Goal: Contribute content

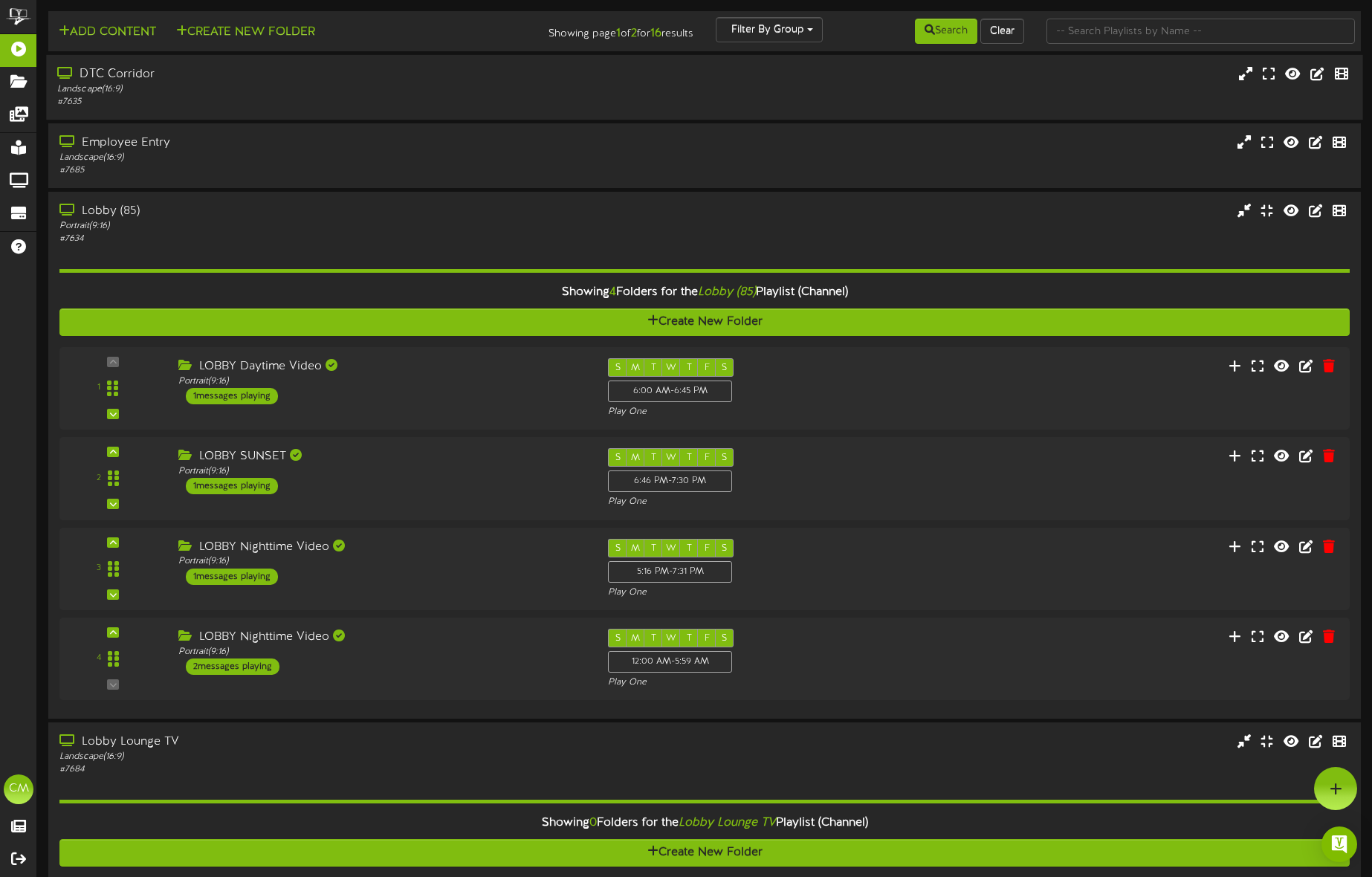
click at [113, 91] on div "Landscape ( 16:9 )" at bounding box center [321, 89] width 526 height 12
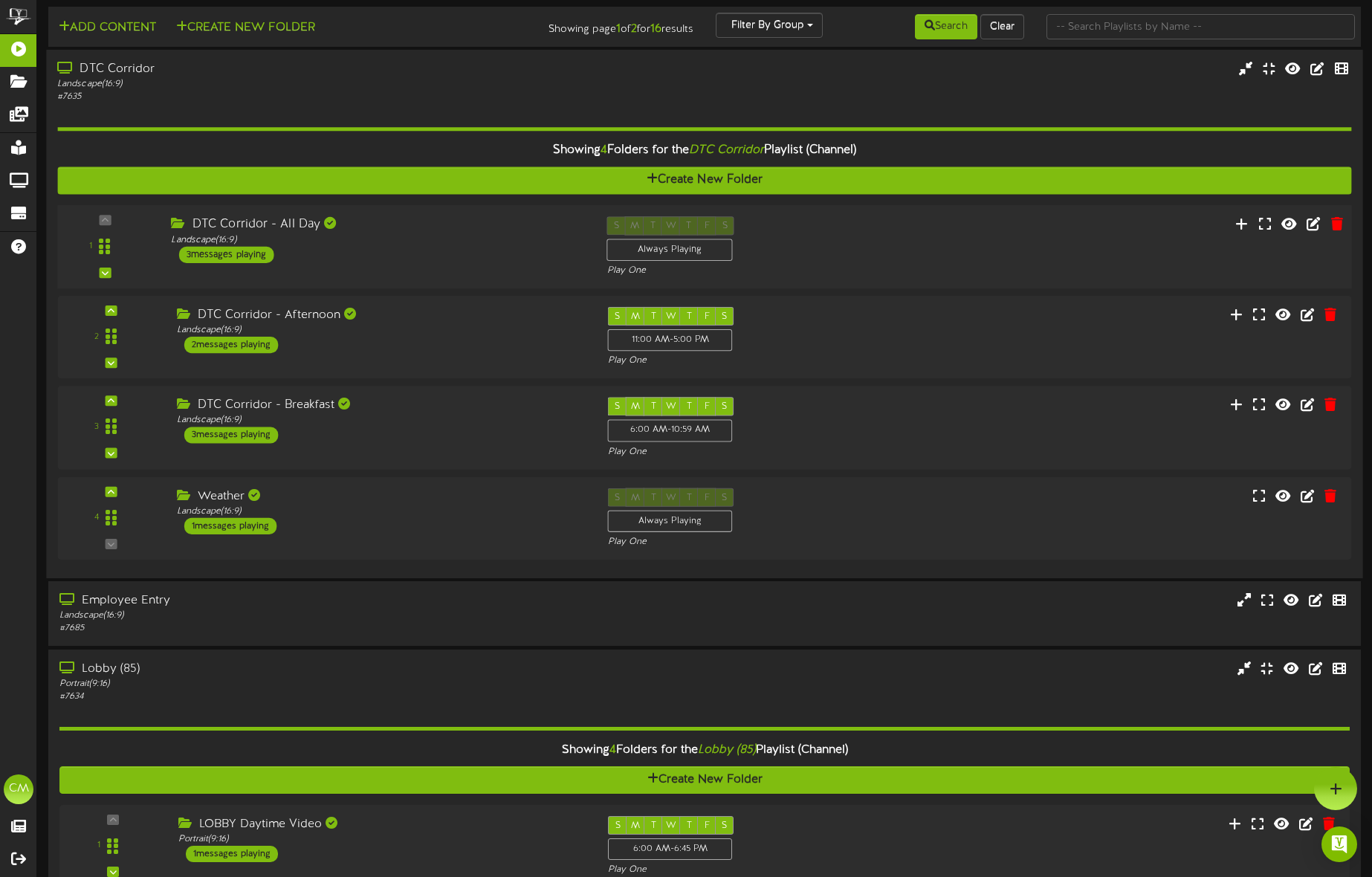
scroll to position [2, 0]
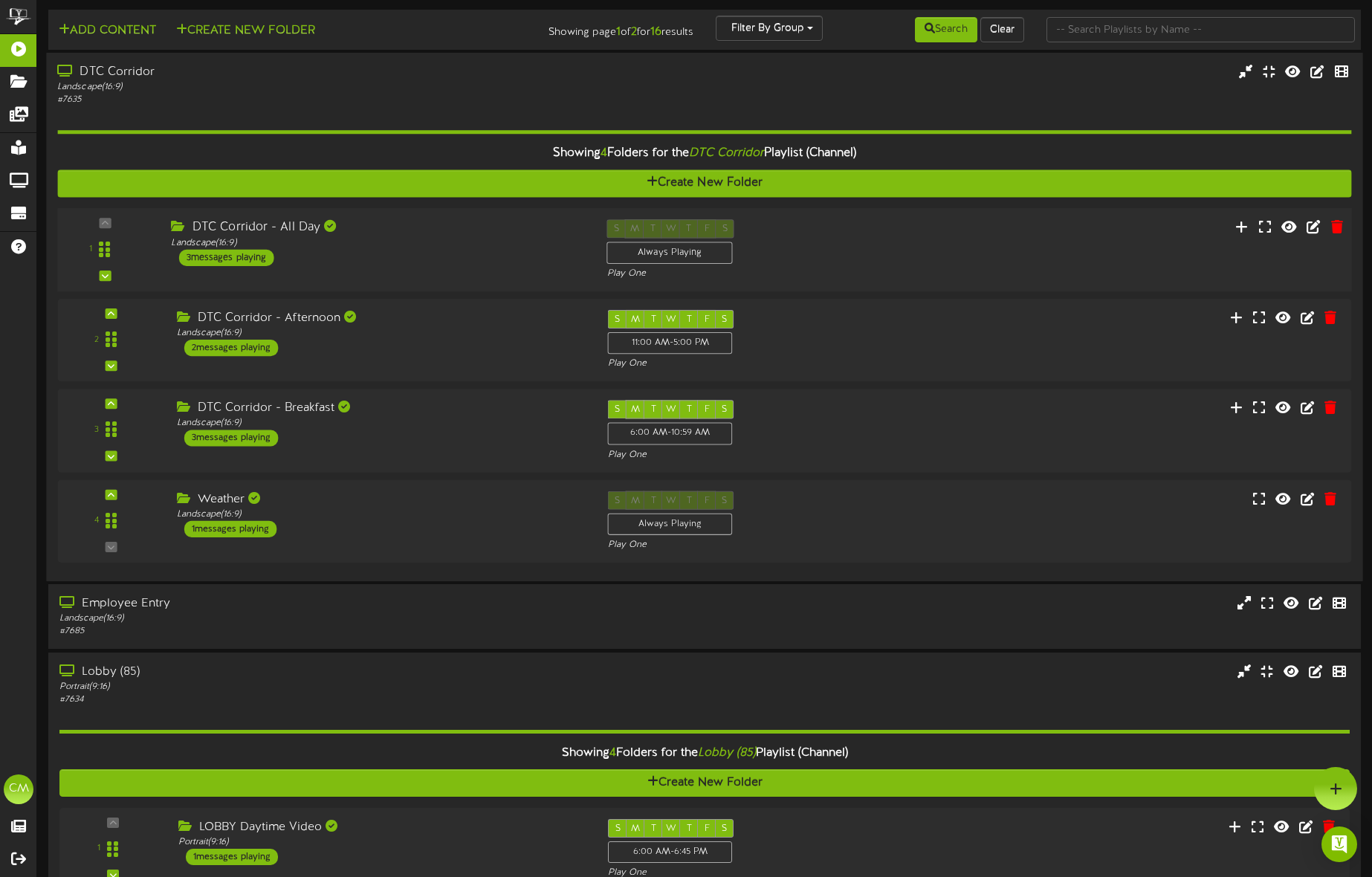
click at [258, 258] on div "3 messages playing" at bounding box center [226, 258] width 95 height 16
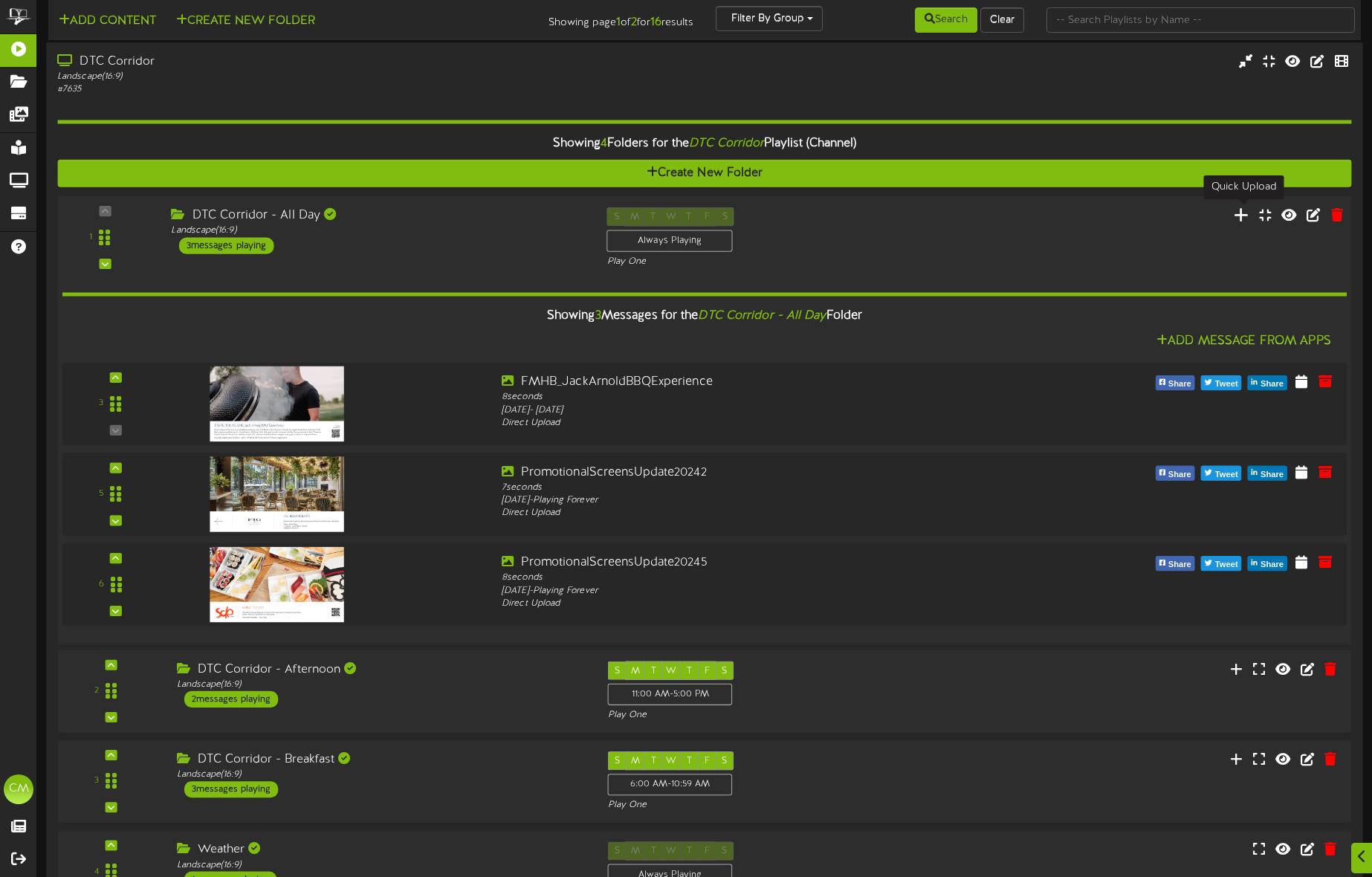
scroll to position [14, 0]
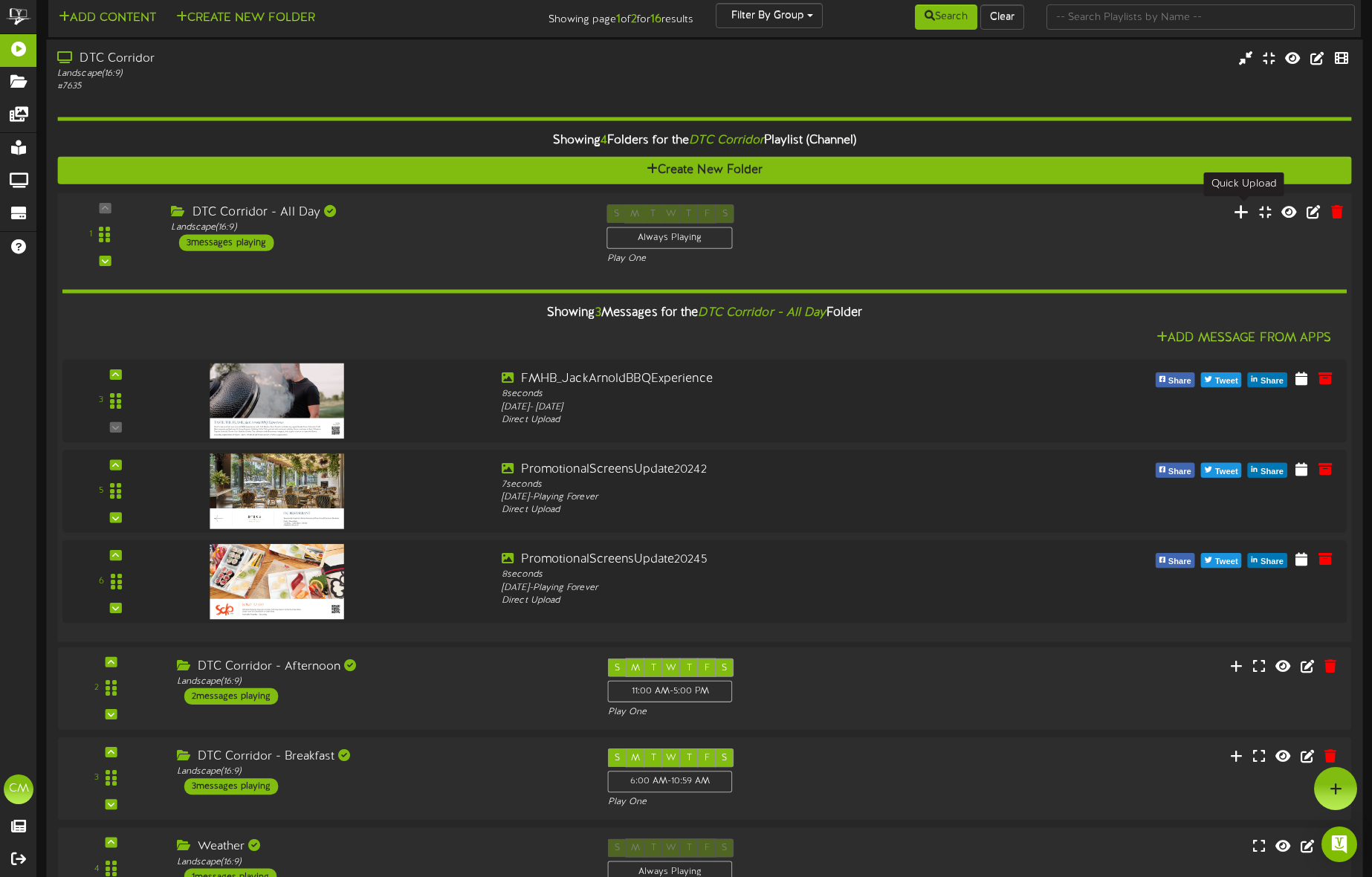
click at [1248, 211] on icon at bounding box center [1242, 211] width 16 height 16
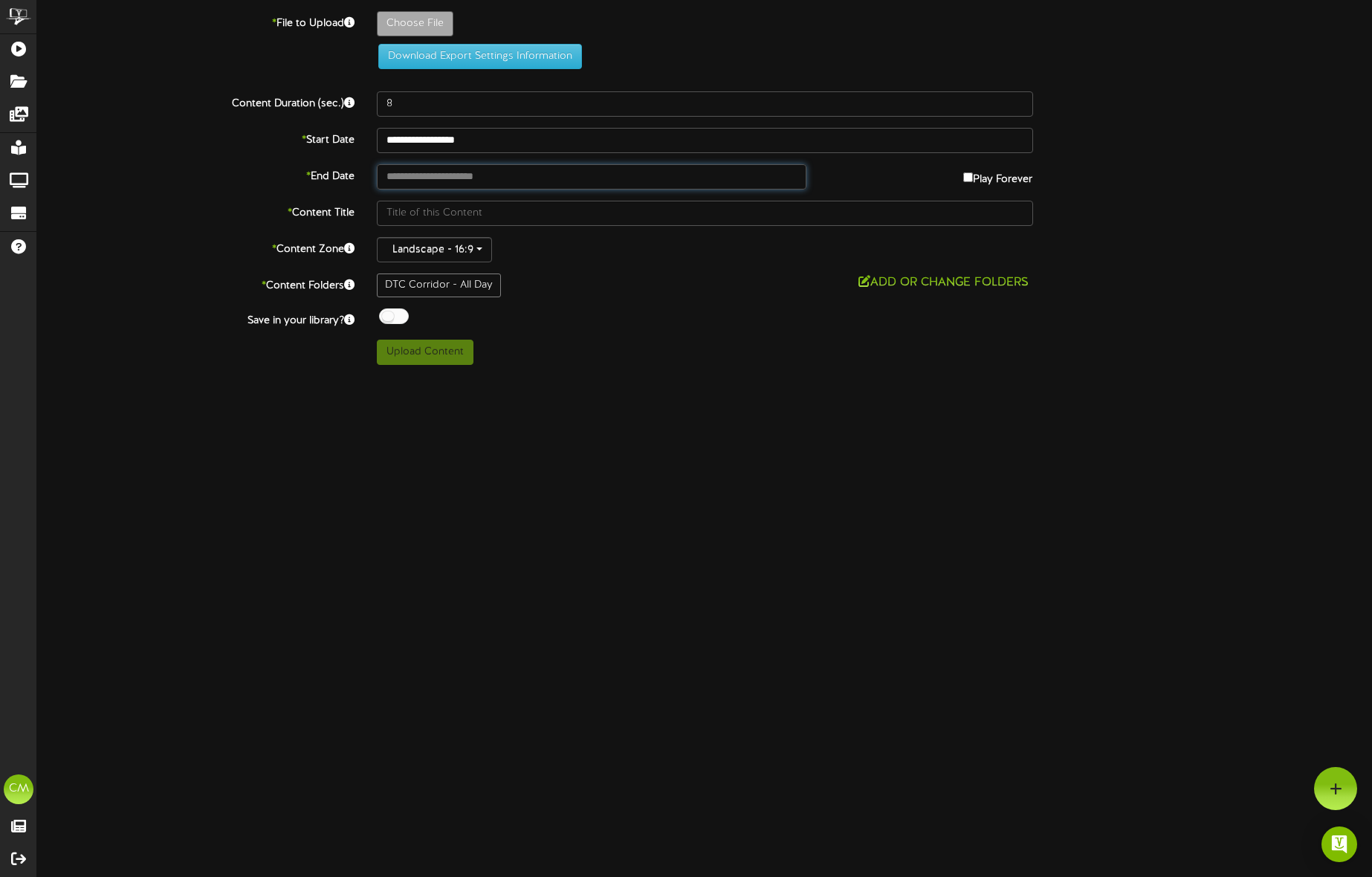
click at [528, 175] on input "text" at bounding box center [592, 176] width 430 height 26
type input "**********"
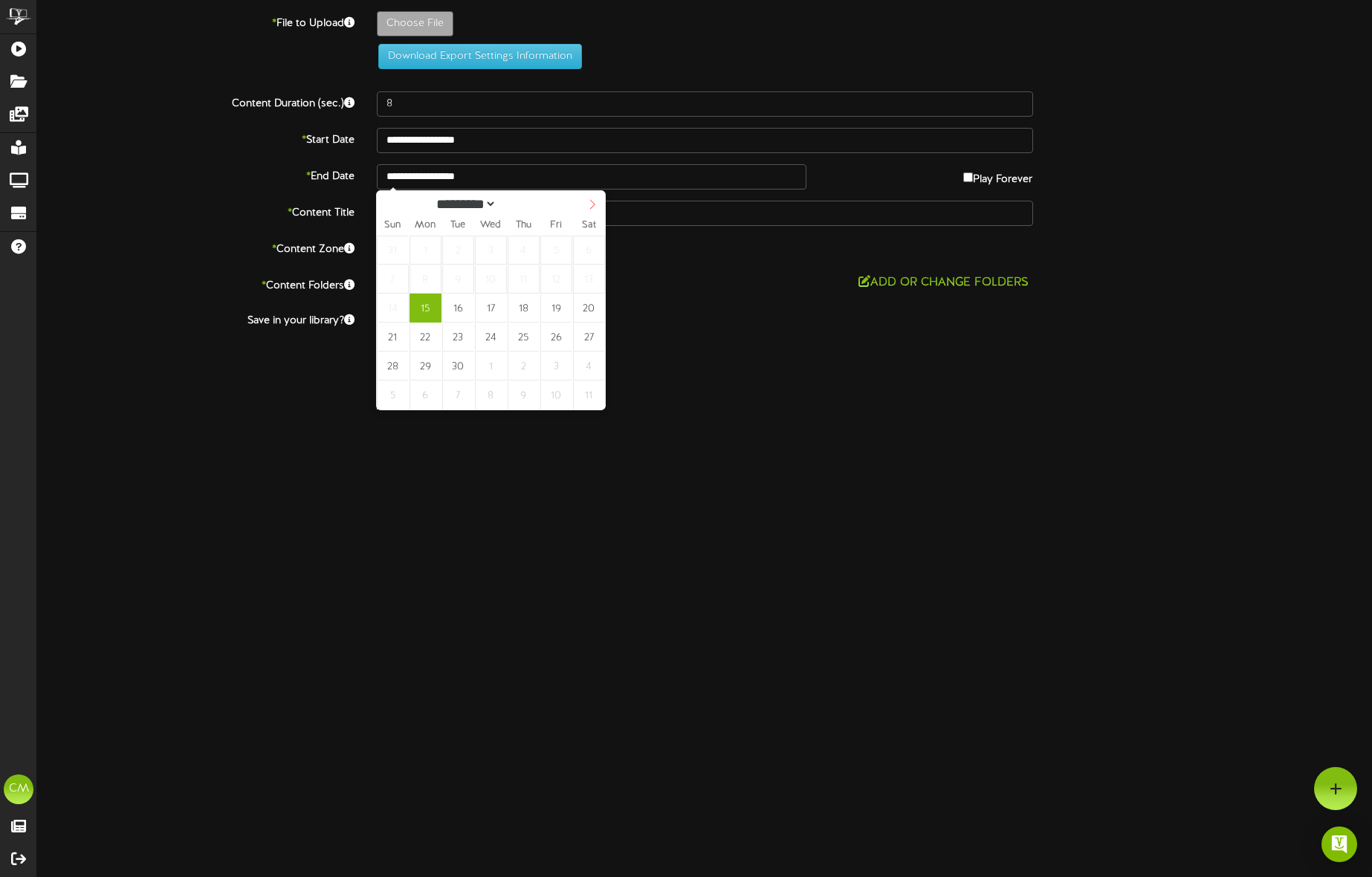
select select "*"
click at [584, 210] on span at bounding box center [592, 204] width 26 height 26
type input "**********"
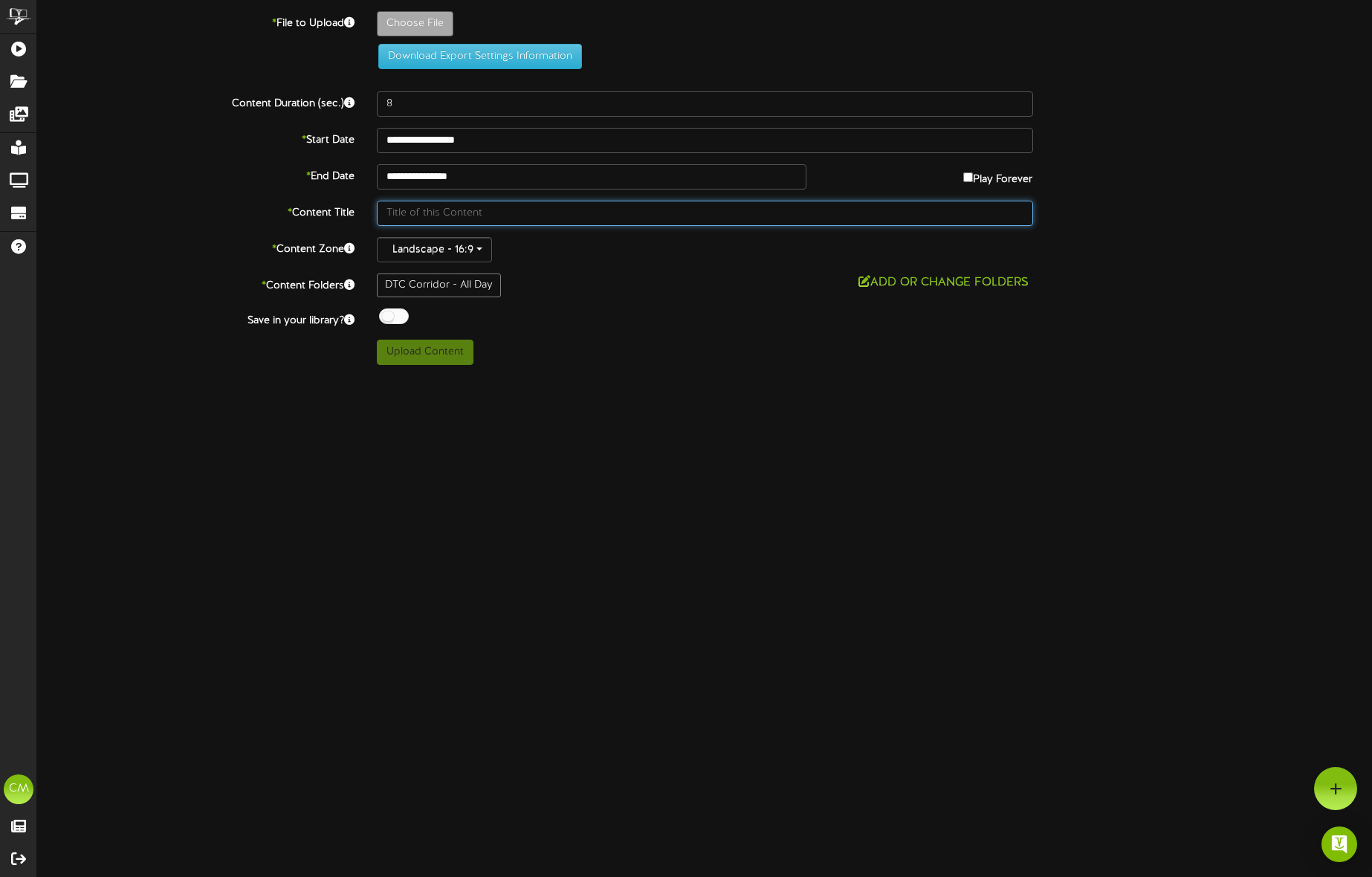
click at [421, 214] on input "text" at bounding box center [704, 213] width 656 height 26
type input "Oktoberfest"
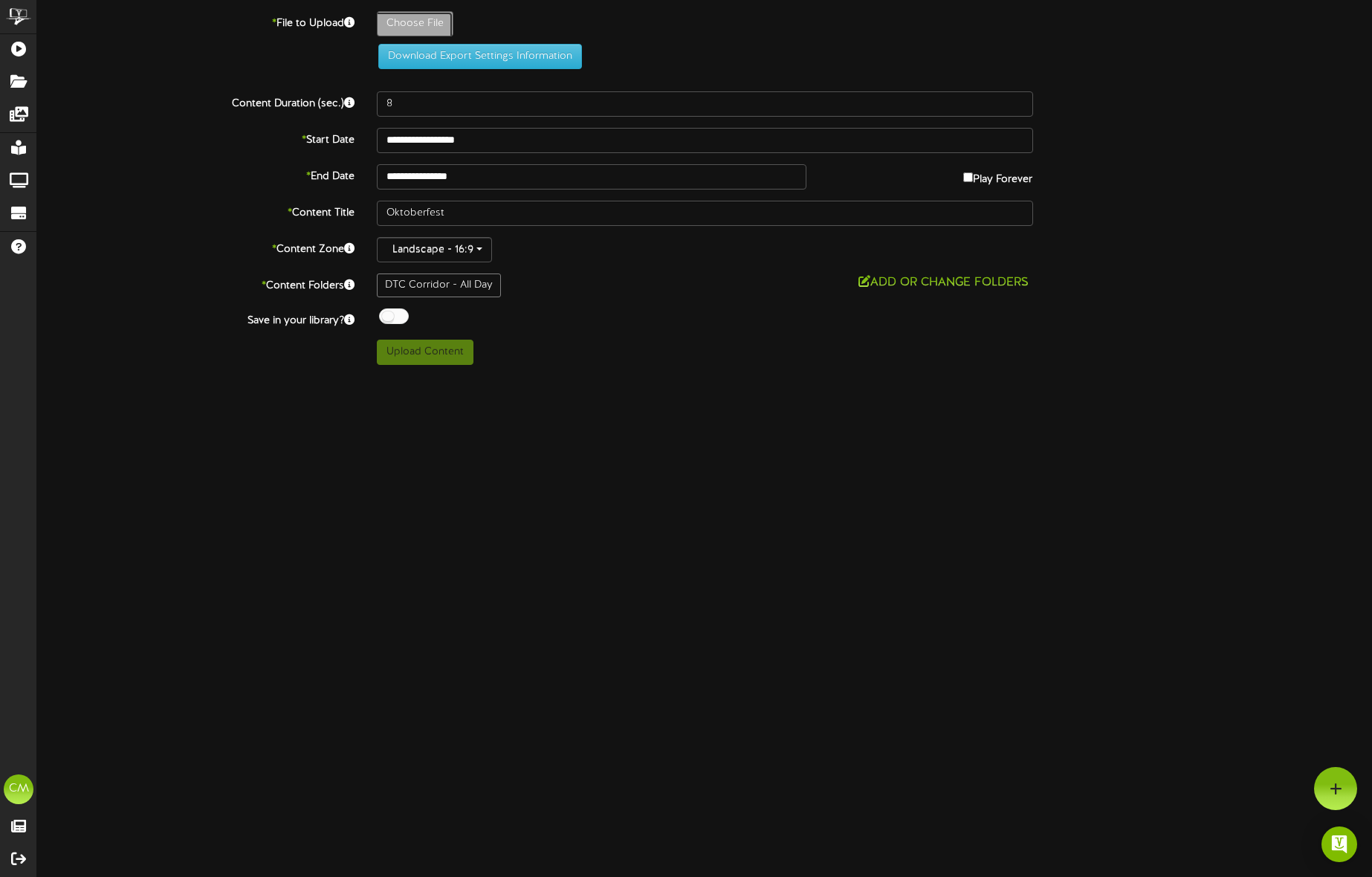
type input "**********"
type input "FHMB_Oktoberfest_PromotionalScreens"
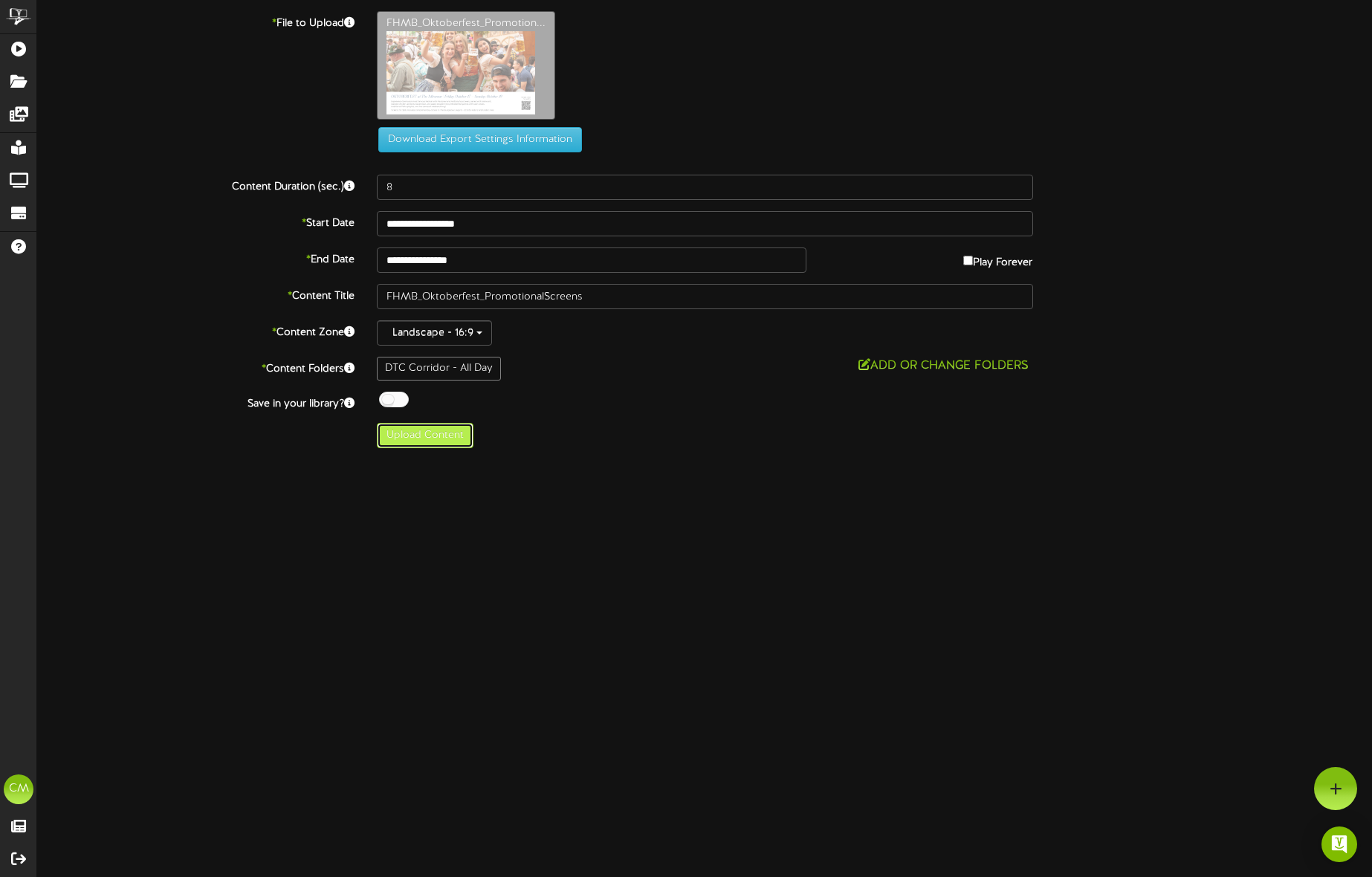
drag, startPoint x: 469, startPoint y: 425, endPoint x: 462, endPoint y: 431, distance: 9.2
click at [469, 425] on button "Upload Content" at bounding box center [424, 435] width 97 height 26
